Goal: Task Accomplishment & Management: Complete application form

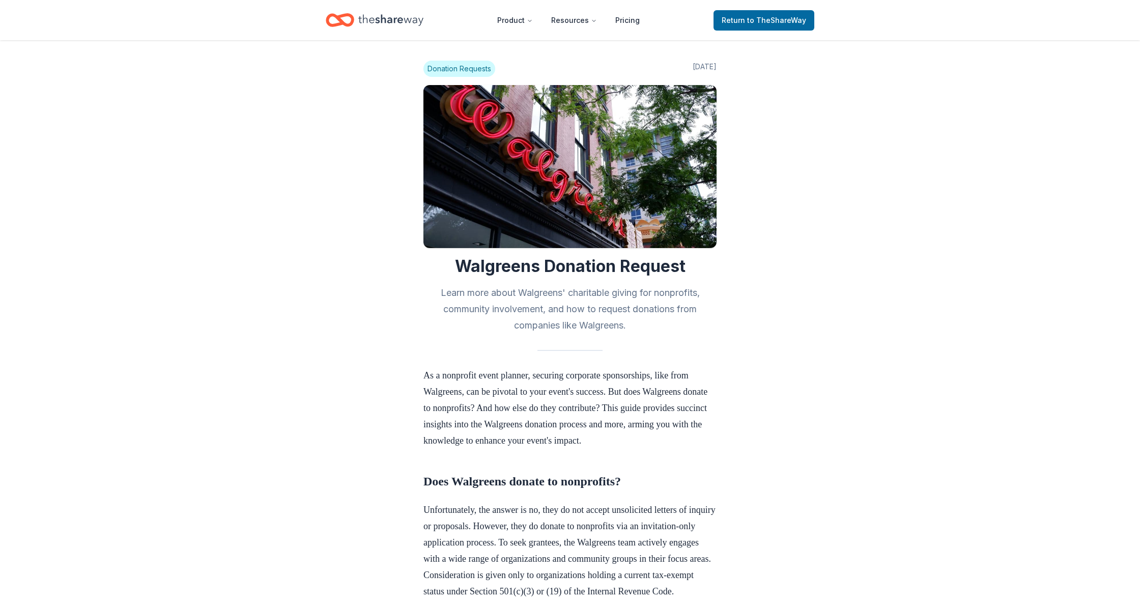
click at [342, 15] on icon "Home" at bounding box center [345, 20] width 16 height 10
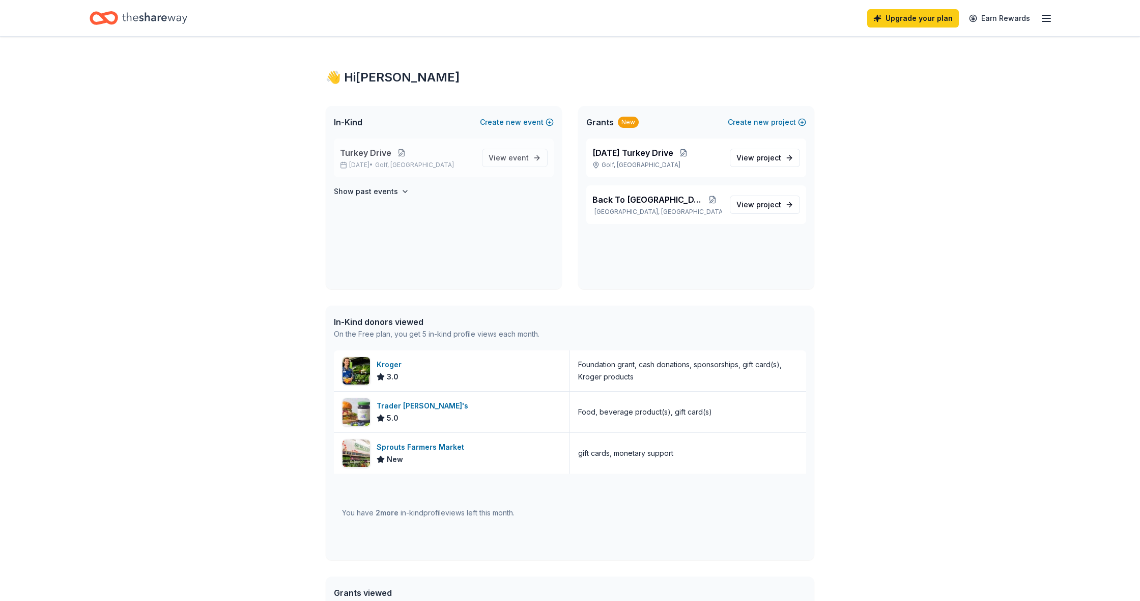
click at [400, 155] on button at bounding box center [401, 153] width 20 height 8
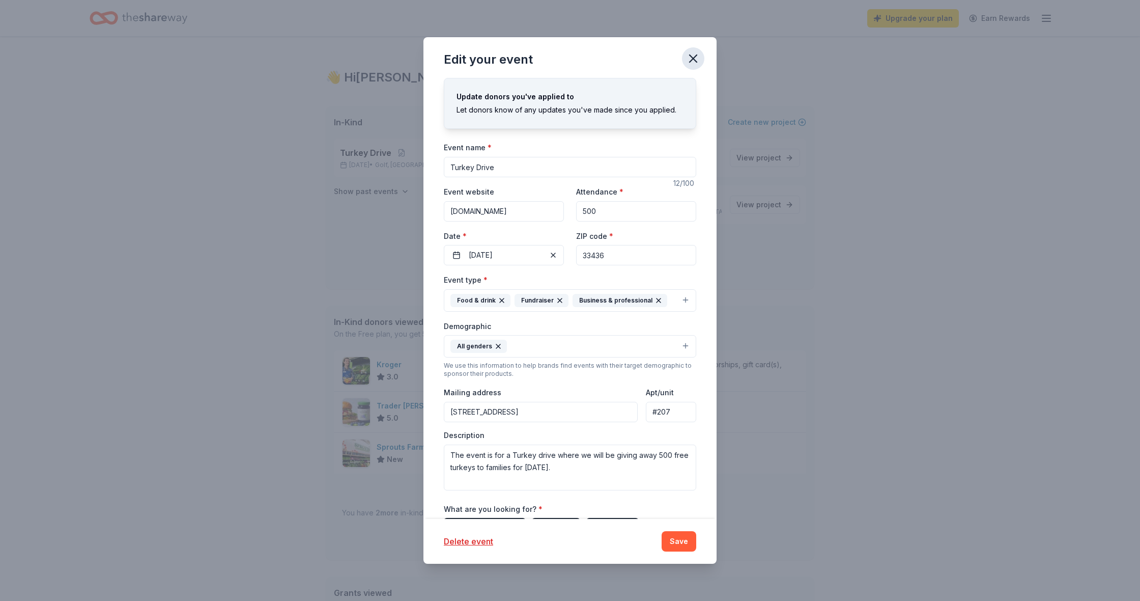
click at [692, 59] on icon "button" at bounding box center [693, 58] width 7 height 7
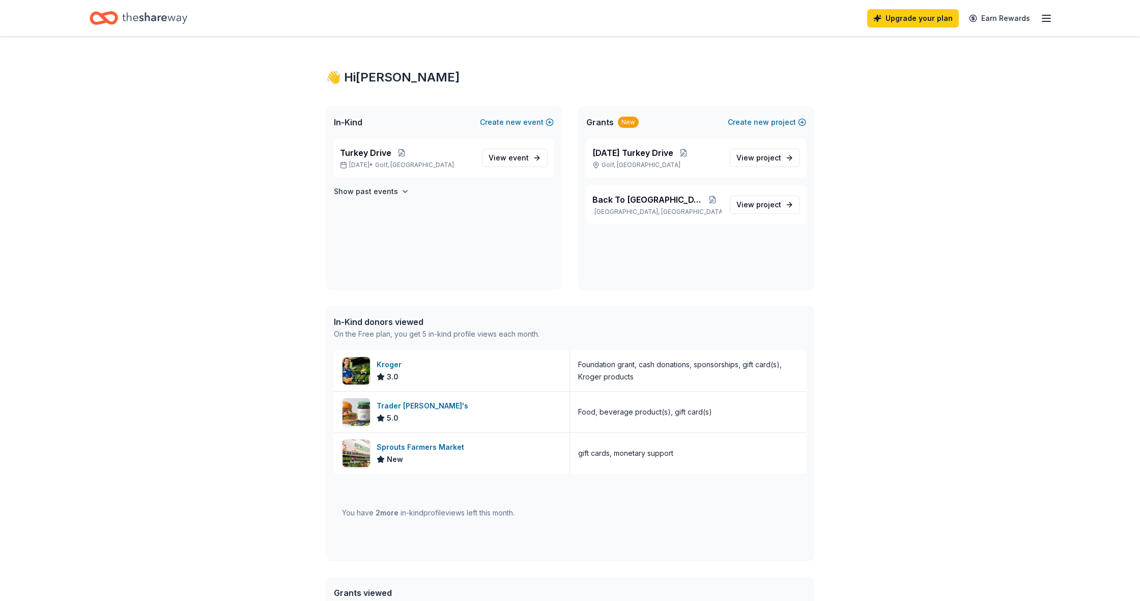
click at [1045, 18] on line "button" at bounding box center [1046, 18] width 8 height 0
click at [762, 161] on span "project" at bounding box center [768, 157] width 25 height 9
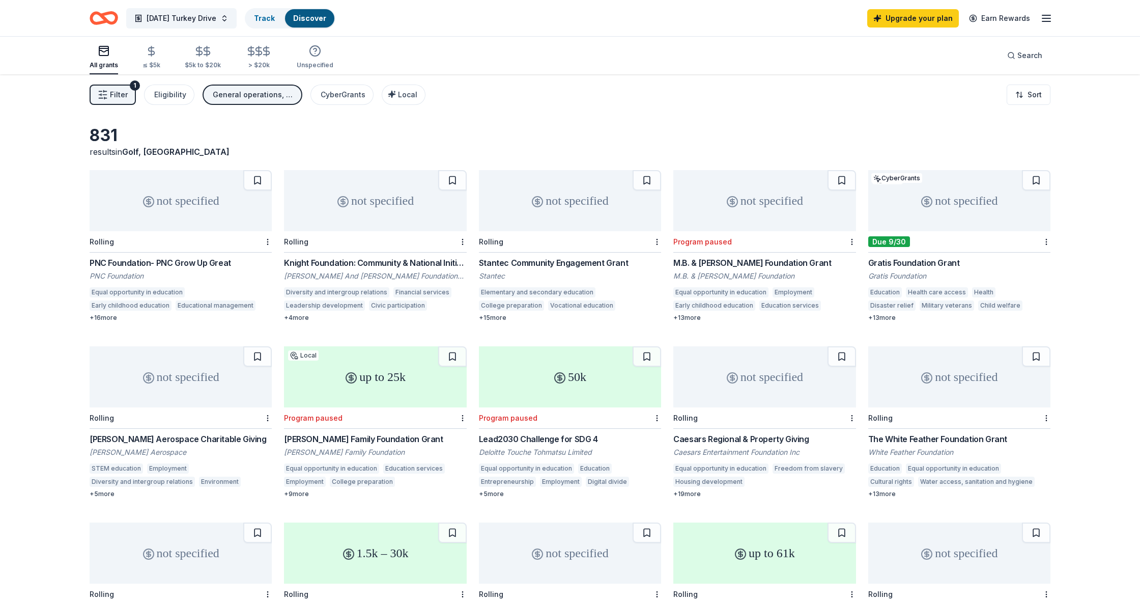
click at [925, 215] on div "not specified" at bounding box center [959, 200] width 182 height 61
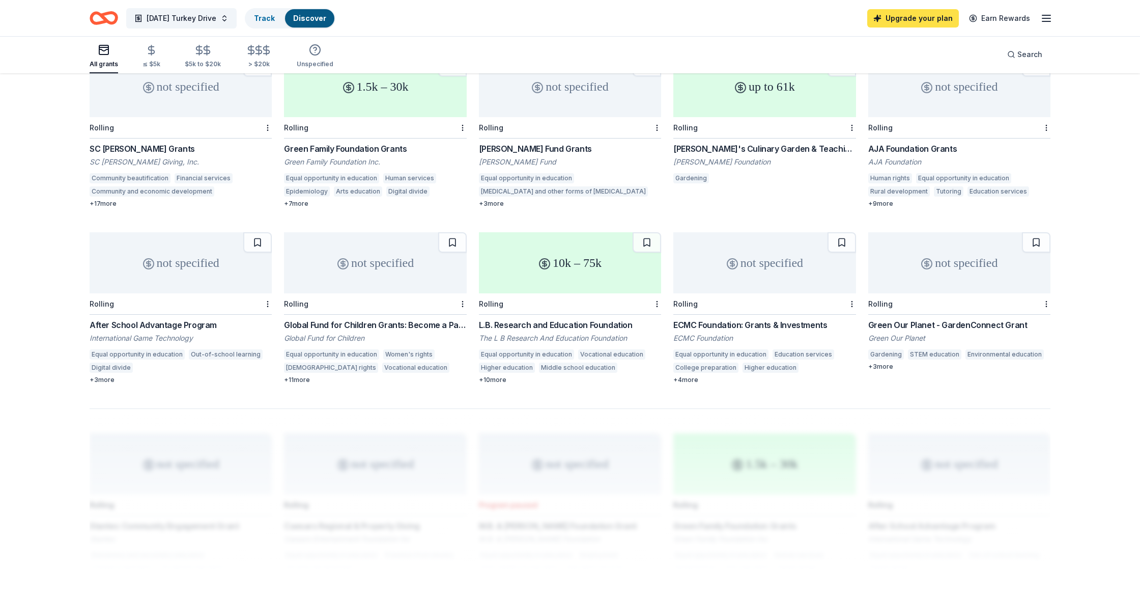
scroll to position [464, 0]
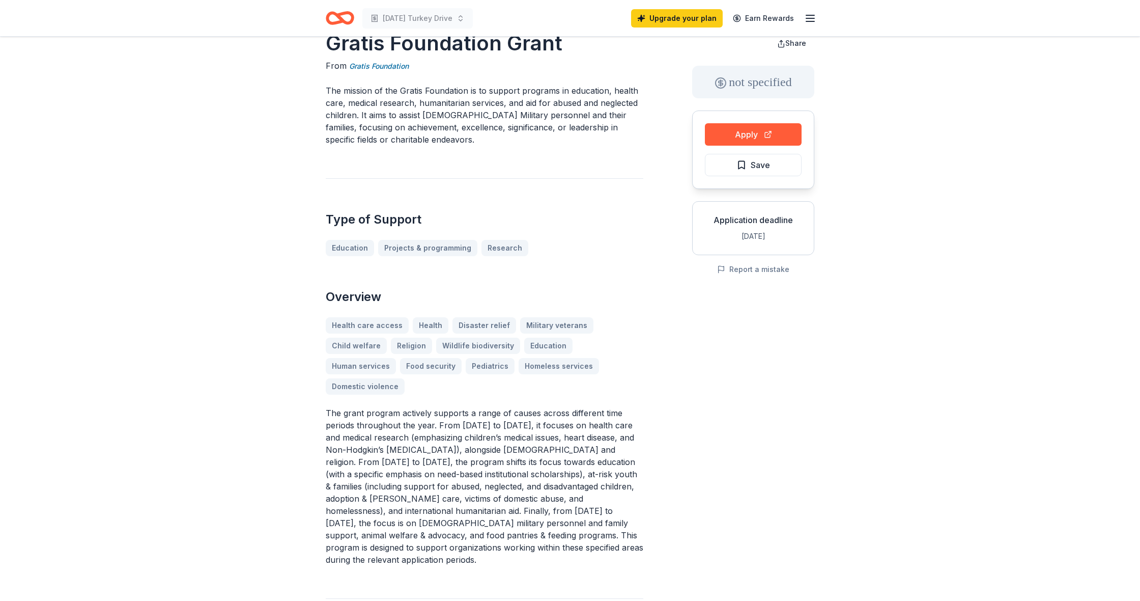
scroll to position [29, 0]
click at [788, 137] on button "Apply" at bounding box center [753, 134] width 97 height 22
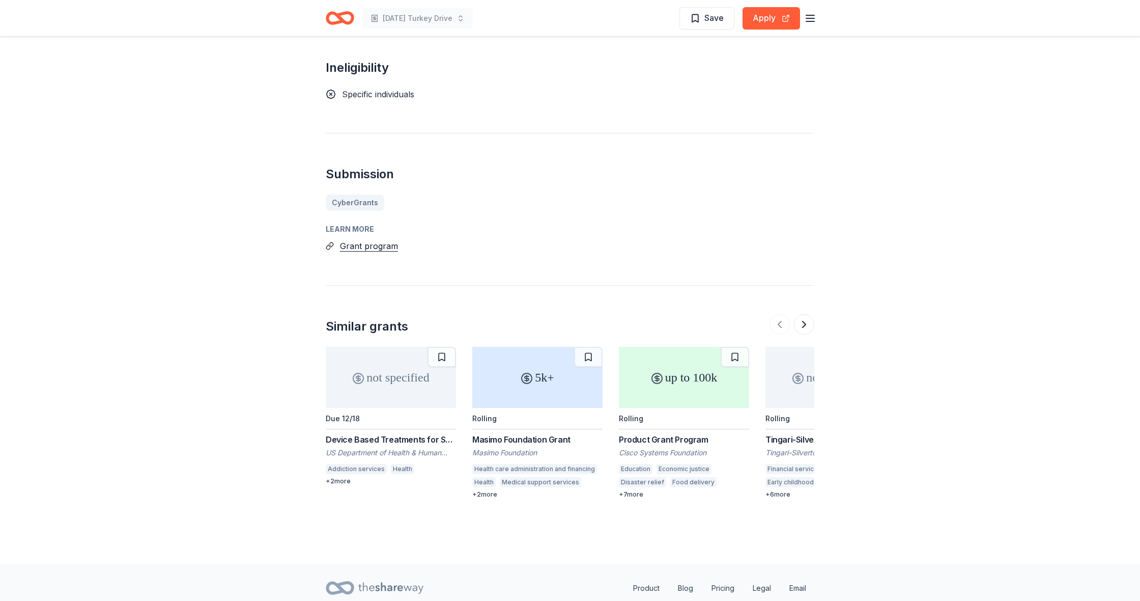
scroll to position [846, 0]
click at [633, 491] on div "+ 7 more" at bounding box center [684, 495] width 130 height 8
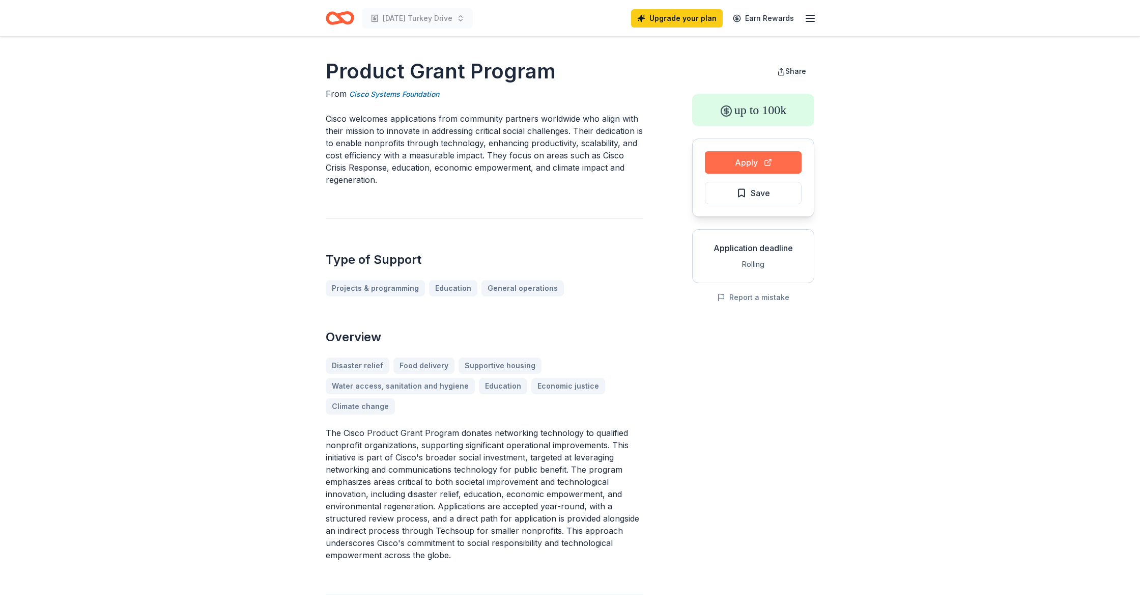
scroll to position [0, 1]
